Goal: Task Accomplishment & Management: Manage account settings

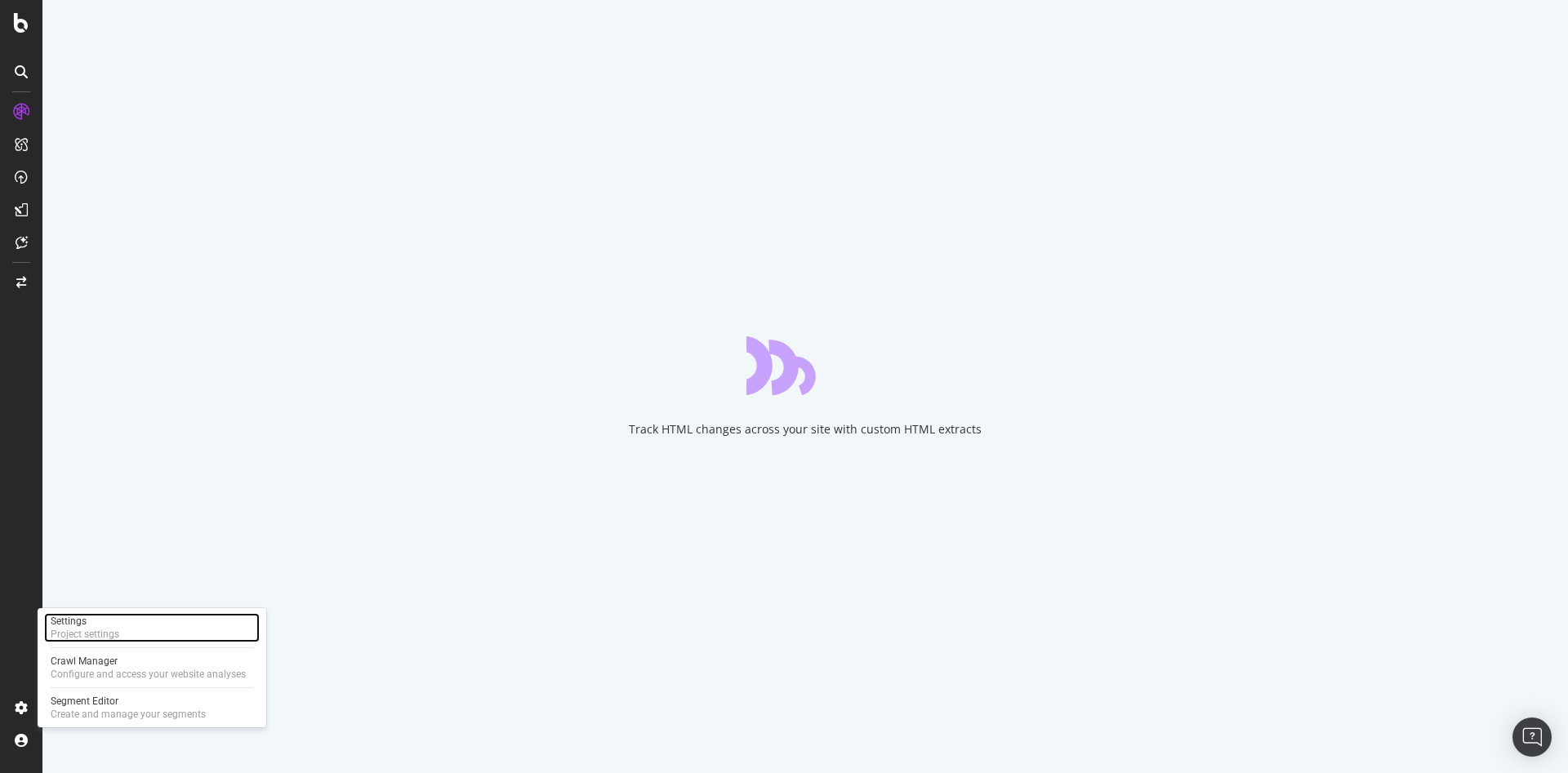
click at [155, 625] on div "Settings Project settings" at bounding box center [151, 628] width 215 height 29
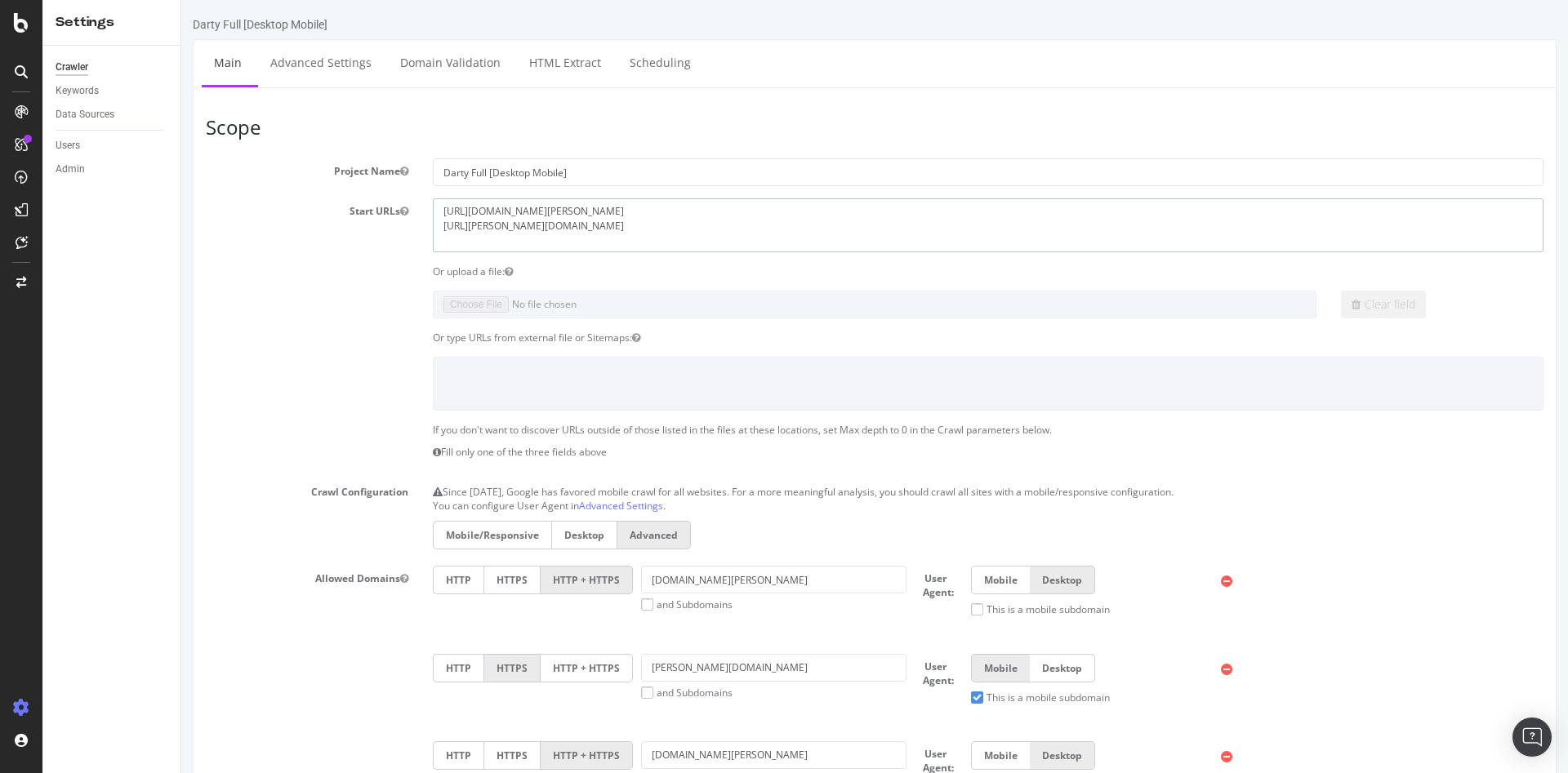
drag, startPoint x: 553, startPoint y: 228, endPoint x: 384, endPoint y: 226, distance: 169.0
click at [384, 226] on div "Start URLs [URL][DOMAIN_NAME][PERSON_NAME] [URL][PERSON_NAME][DOMAIN_NAME]" at bounding box center [875, 225] width 1363 height 53
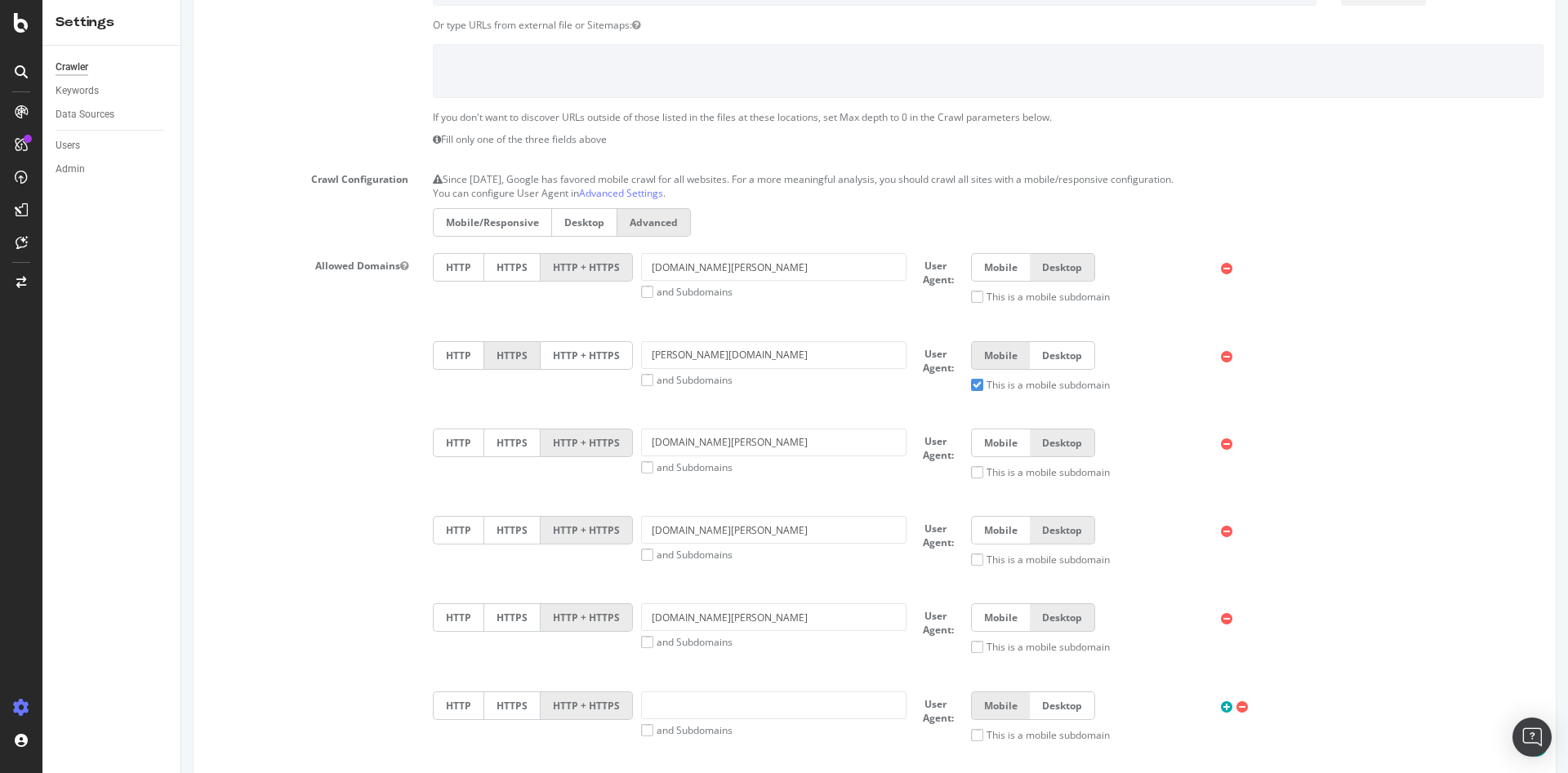
scroll to position [327, 0]
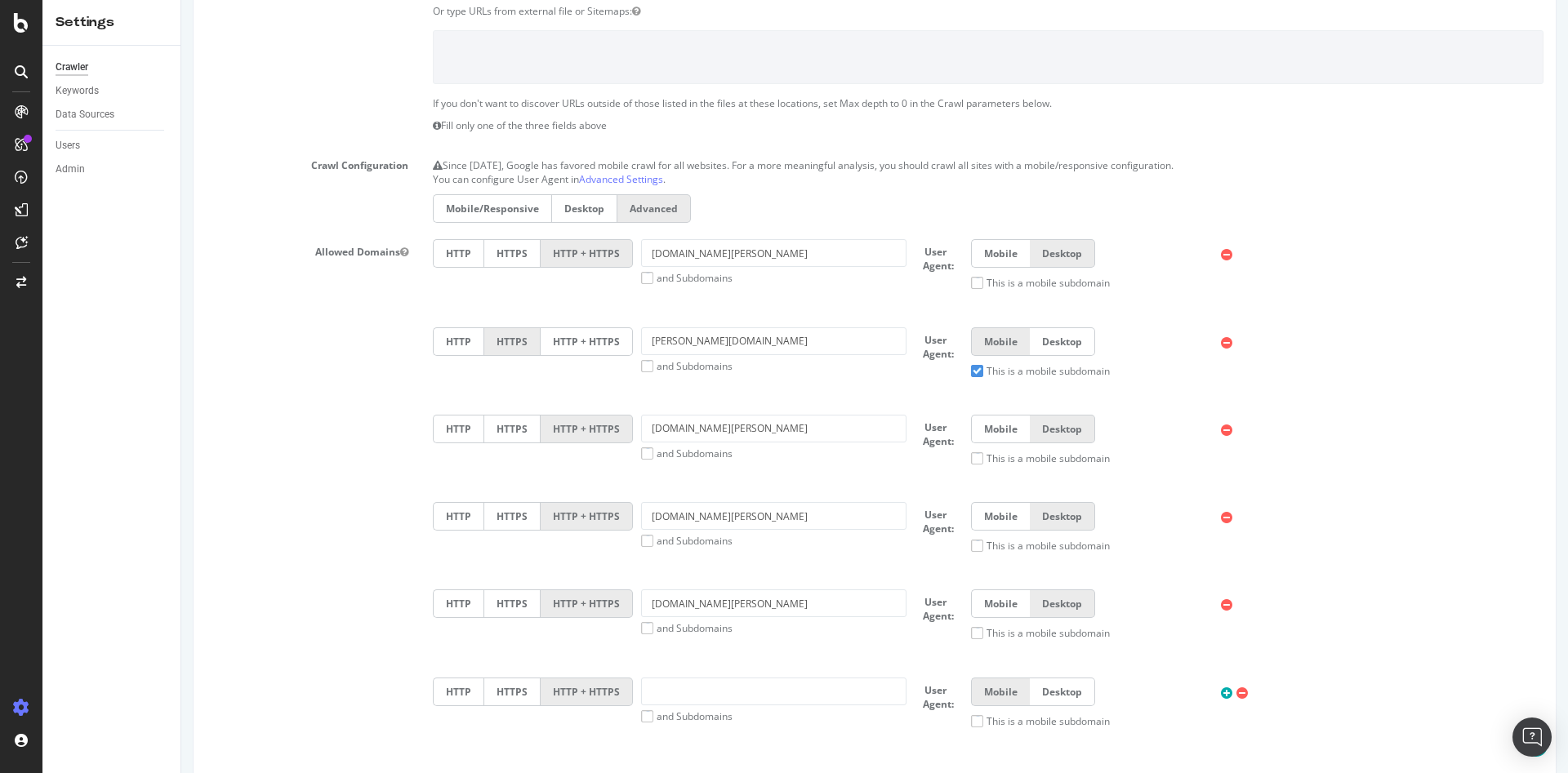
type textarea "[URL][DOMAIN_NAME][PERSON_NAME]"
click at [1221, 345] on icon at bounding box center [1226, 343] width 11 height 14
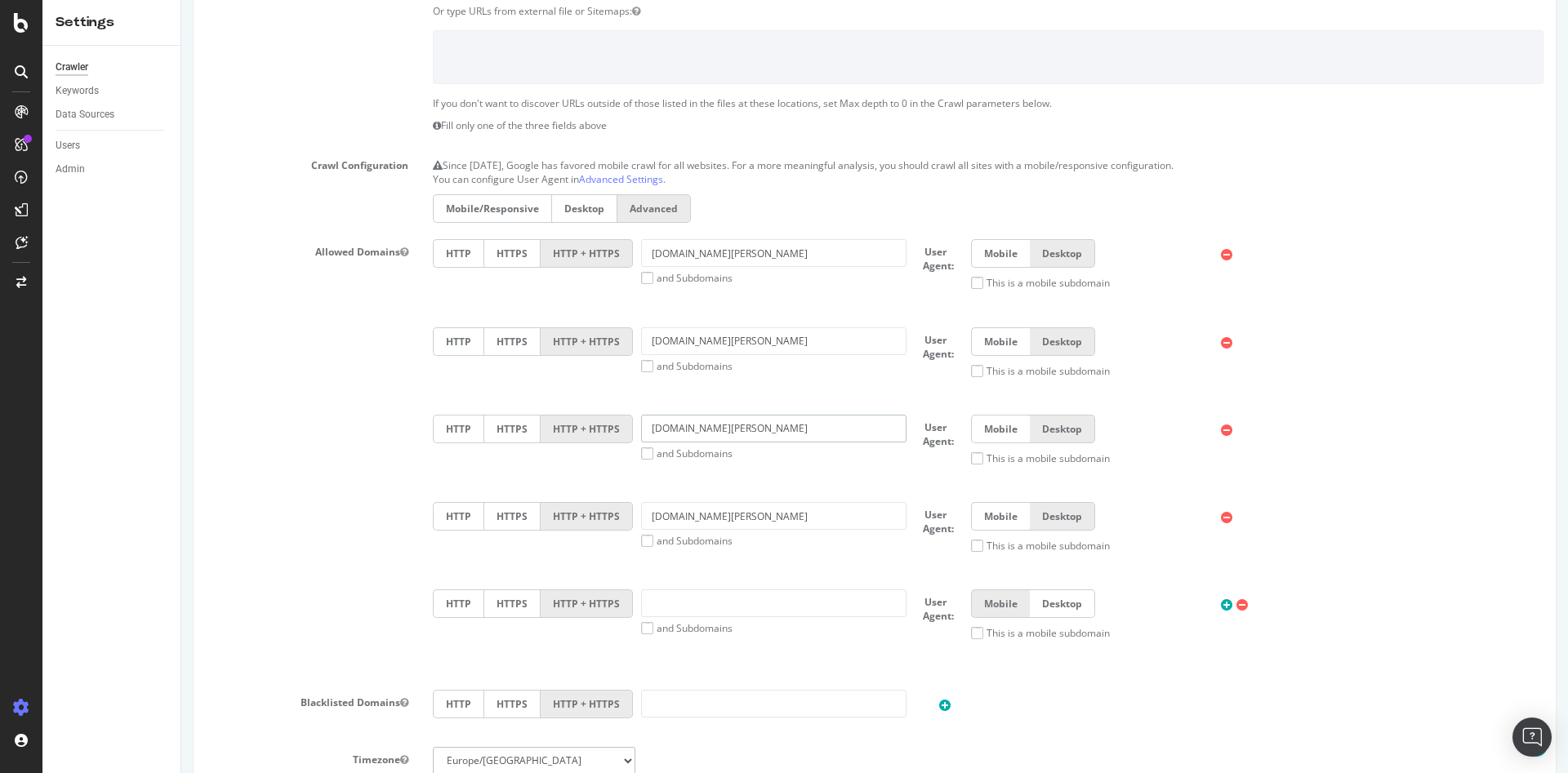
click at [778, 432] on input "[DOMAIN_NAME][PERSON_NAME]" at bounding box center [773, 428] width 265 height 27
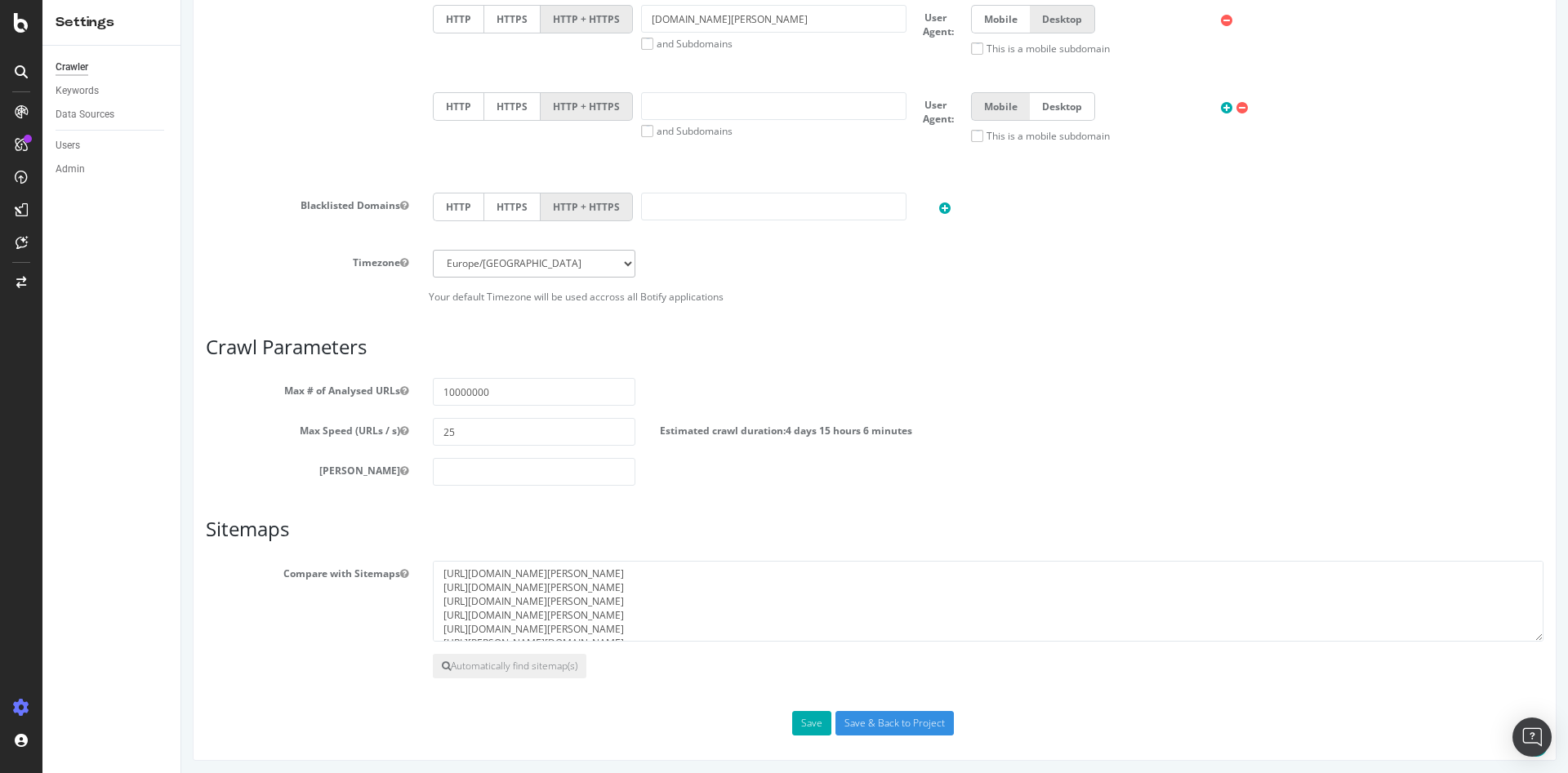
scroll to position [828, 0]
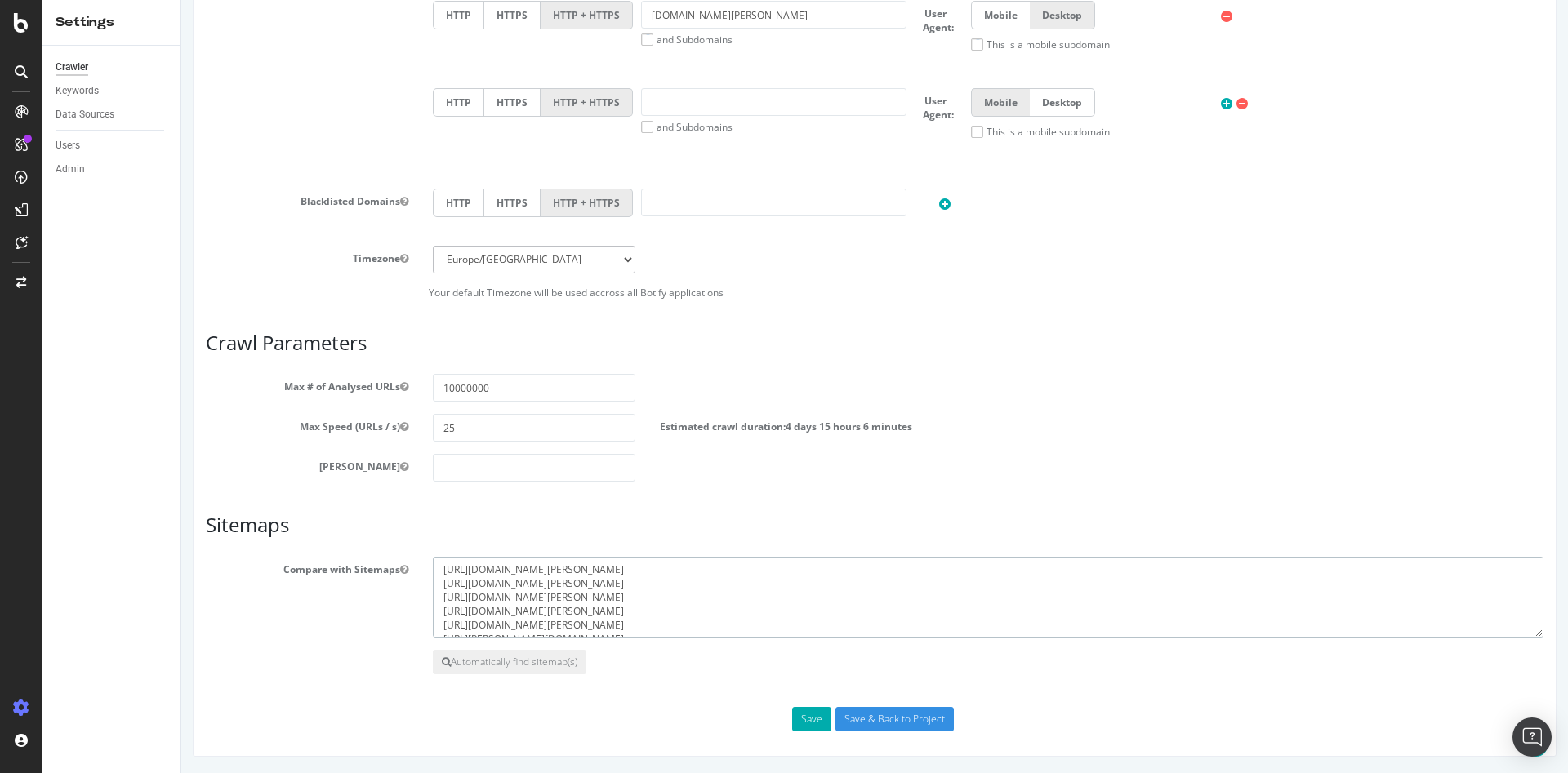
click at [651, 584] on textarea "[URL][DOMAIN_NAME][PERSON_NAME] [URL][DOMAIN_NAME][PERSON_NAME] [URL][DOMAIN_NA…" at bounding box center [988, 597] width 1111 height 82
click at [713, 624] on textarea "[URL][DOMAIN_NAME][PERSON_NAME] [URL][DOMAIN_NAME][PERSON_NAME] [URL][DOMAIN_NA…" at bounding box center [988, 597] width 1111 height 82
drag, startPoint x: 718, startPoint y: 624, endPoint x: 344, endPoint y: 618, distance: 374.0
click at [344, 618] on div "Compare with Sitemaps [URL][DOMAIN_NAME][PERSON_NAME] [URL][DOMAIN_NAME][PERSON…" at bounding box center [875, 597] width 1363 height 82
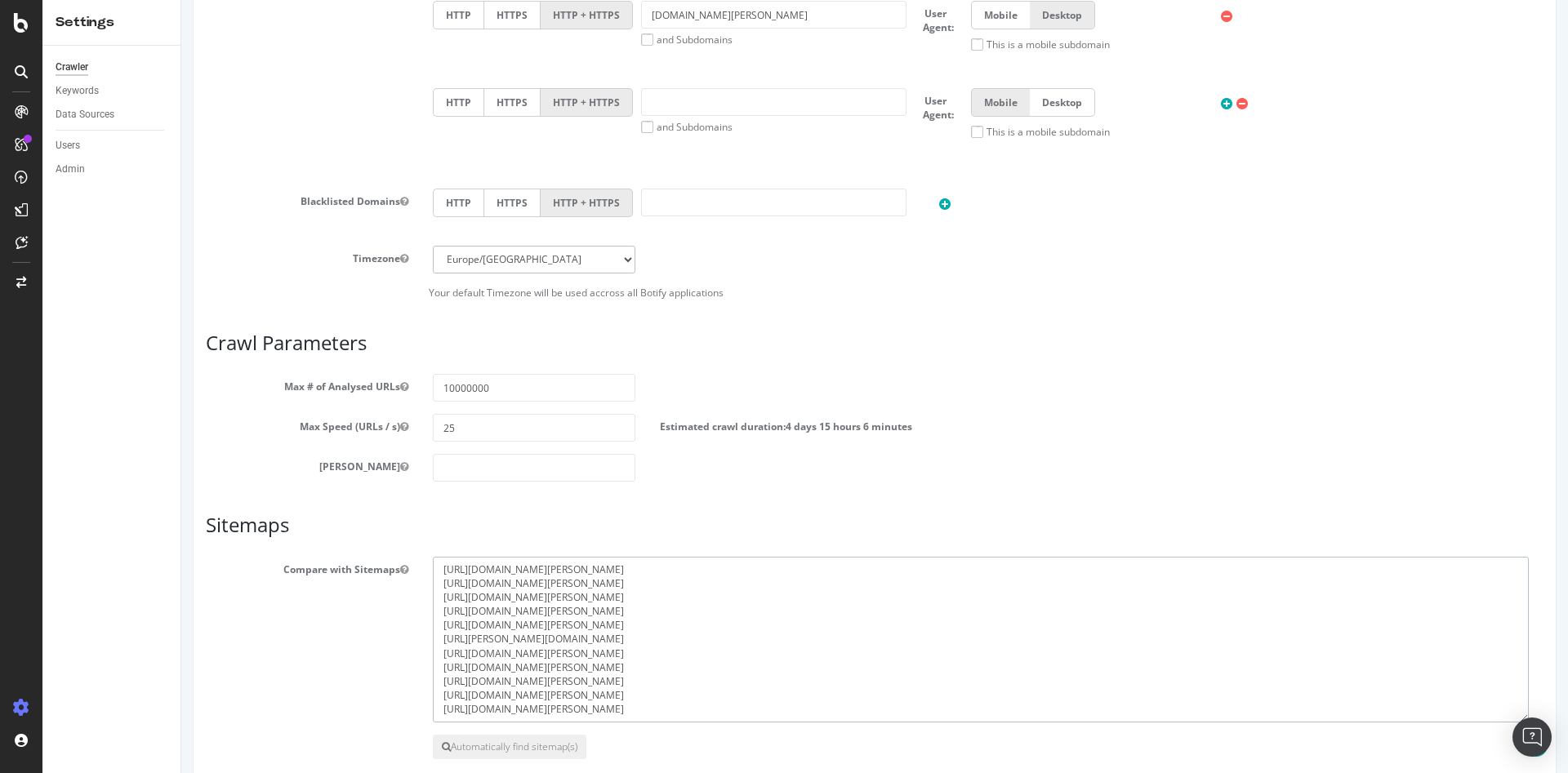
scroll to position [0, 0]
drag, startPoint x: 1521, startPoint y: 630, endPoint x: 1439, endPoint y: 699, distance: 107.2
click at [1515, 715] on textarea "[URL][DOMAIN_NAME][PERSON_NAME] [URL][DOMAIN_NAME][PERSON_NAME] [URL][DOMAIN_NA…" at bounding box center [980, 639] width 1096 height 166
drag, startPoint x: 600, startPoint y: 638, endPoint x: 363, endPoint y: 645, distance: 237.1
click at [363, 645] on div "Compare with Sitemaps [URL][DOMAIN_NAME][PERSON_NAME] [URL][DOMAIN_NAME][PERSON…" at bounding box center [875, 639] width 1363 height 166
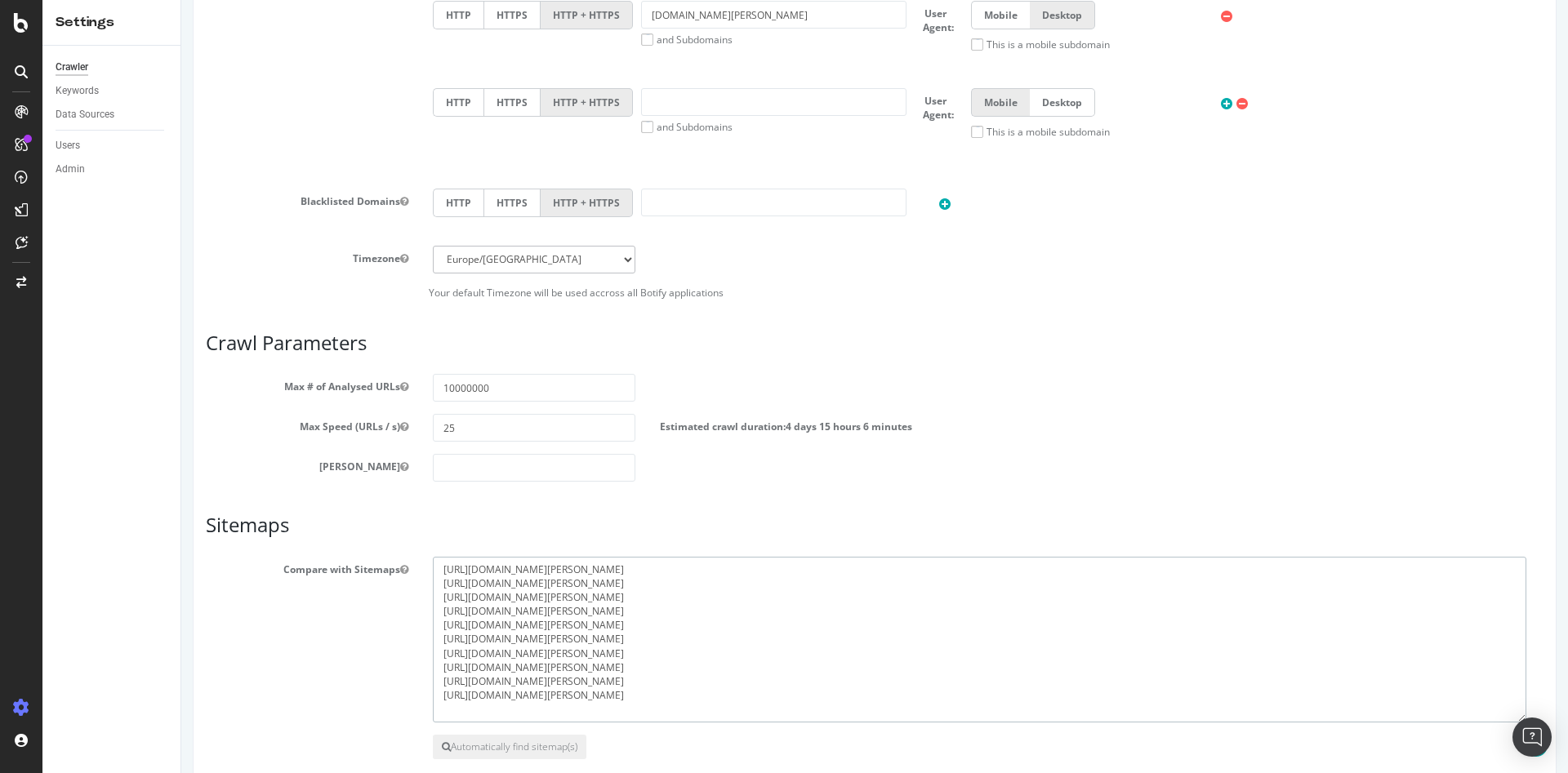
click at [679, 688] on textarea "[URL][DOMAIN_NAME][PERSON_NAME] [URL][DOMAIN_NAME][PERSON_NAME] [URL][DOMAIN_NA…" at bounding box center [979, 639] width 1093 height 166
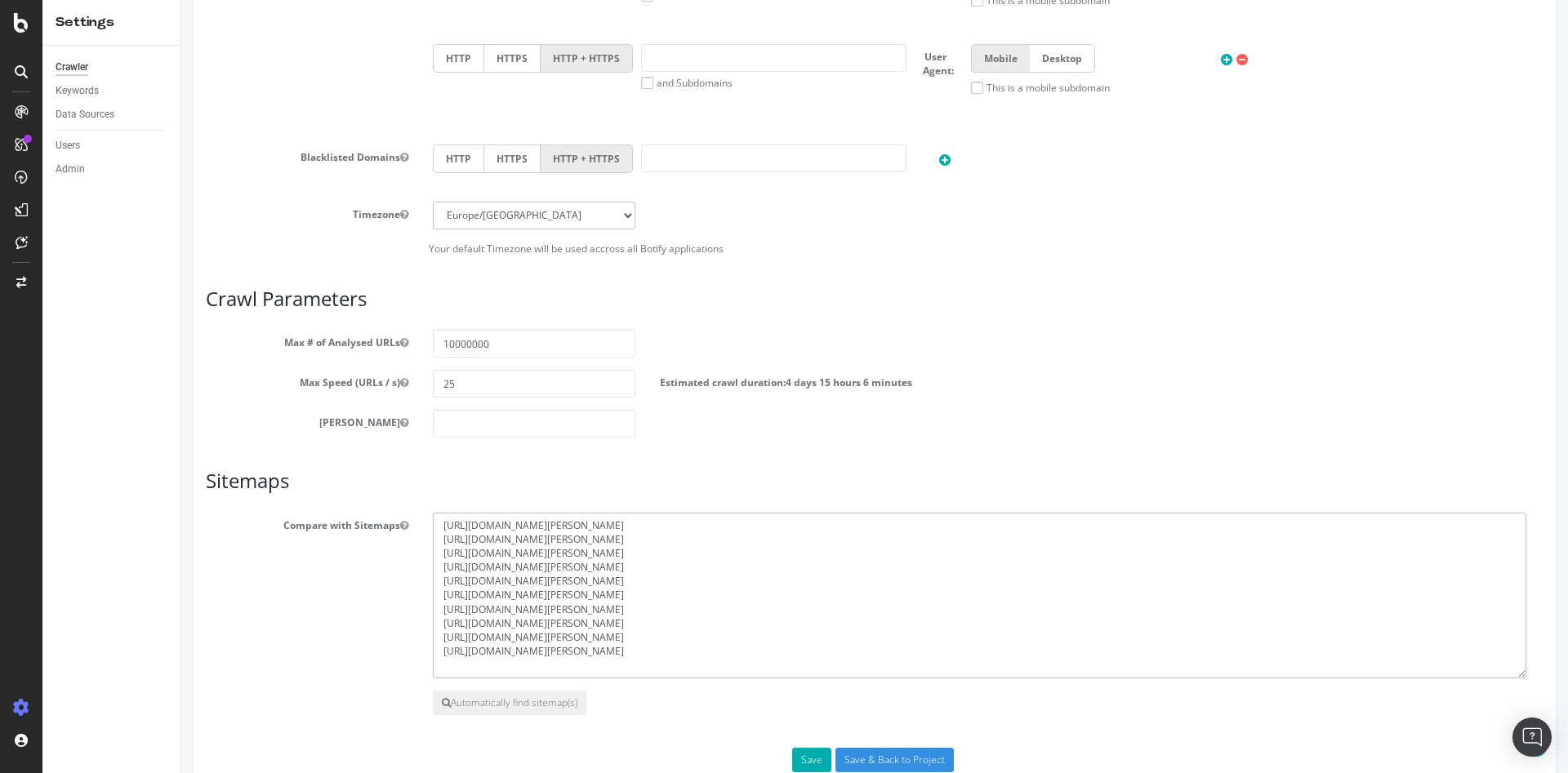
scroll to position [913, 0]
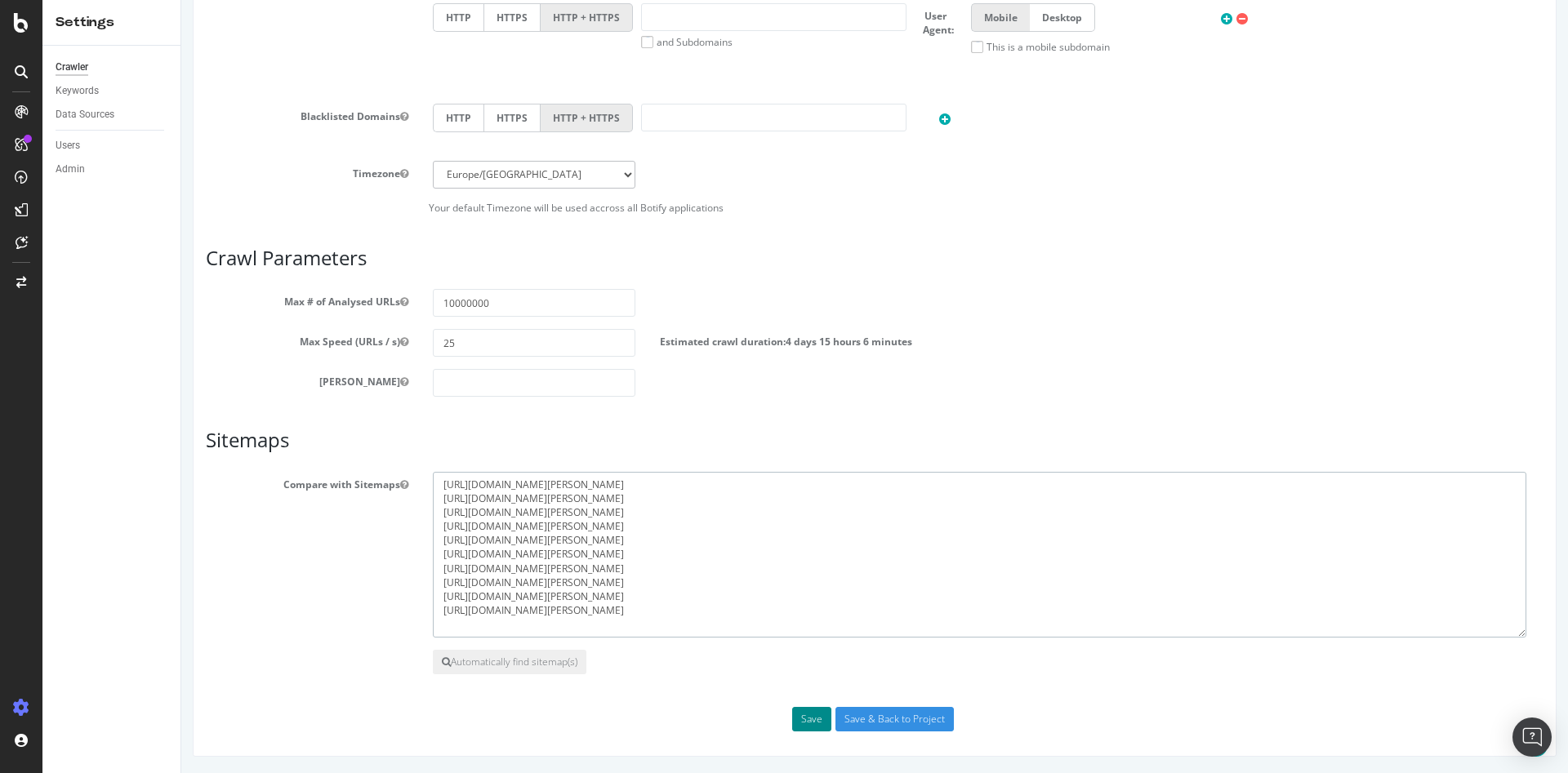
type textarea "[URL][DOMAIN_NAME][PERSON_NAME] [URL][DOMAIN_NAME][PERSON_NAME] [URL][DOMAIN_NA…"
click at [810, 716] on button "Save" at bounding box center [812, 719] width 39 height 25
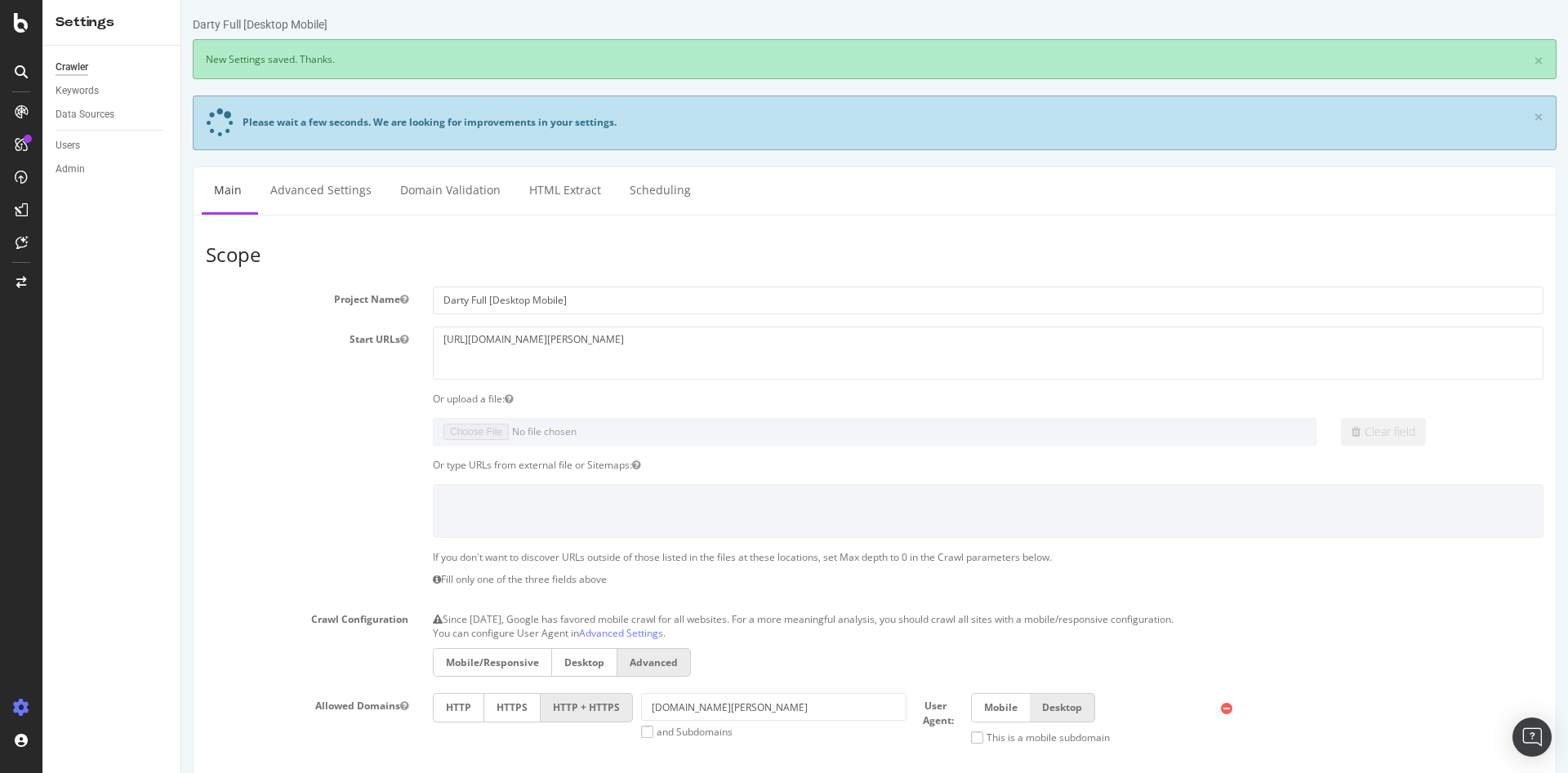
scroll to position [0, 0]
